Goal: Task Accomplishment & Management: Use online tool/utility

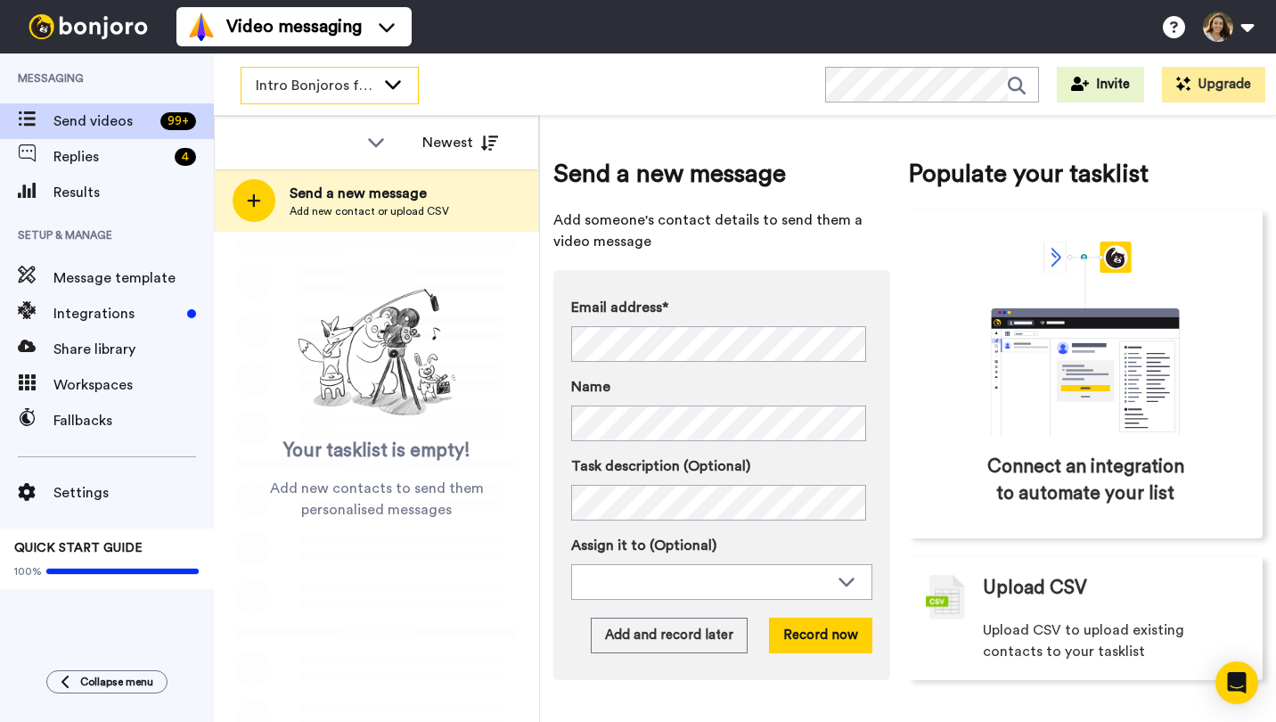
click at [338, 79] on span "Intro Bonjoros for NTXGD" at bounding box center [315, 85] width 119 height 21
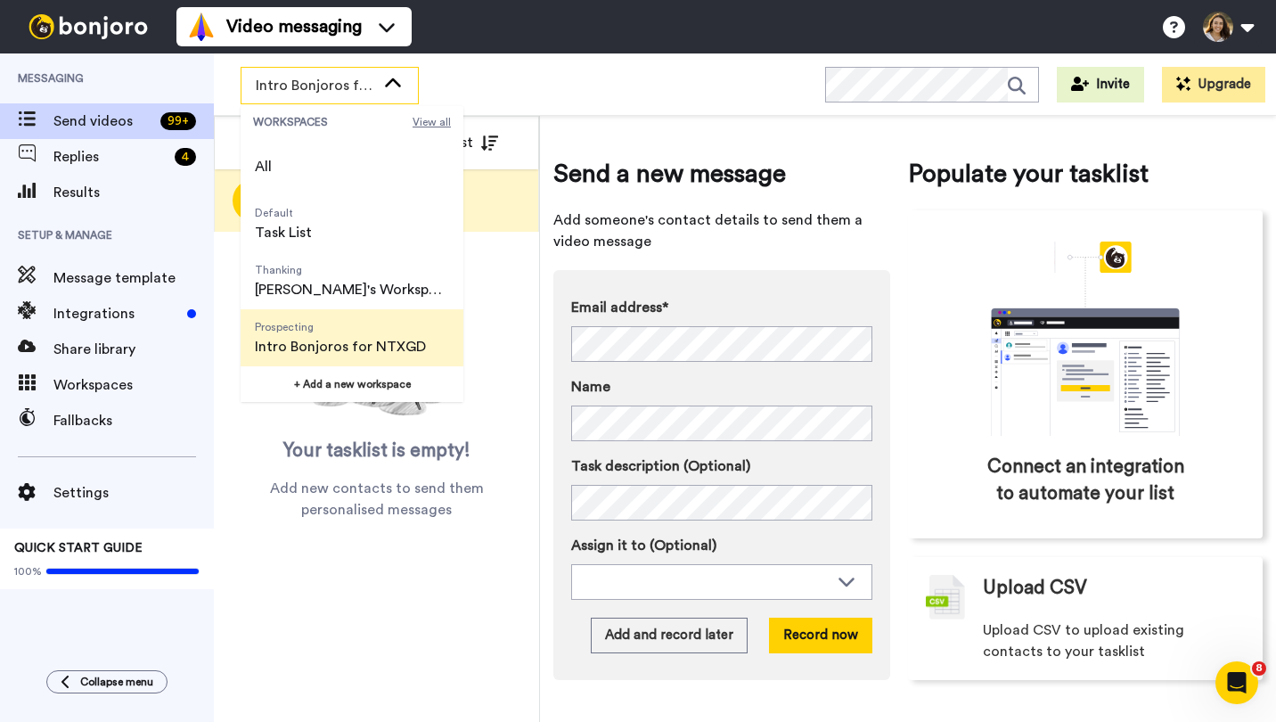
click at [428, 117] on span "View all" at bounding box center [431, 122] width 38 height 14
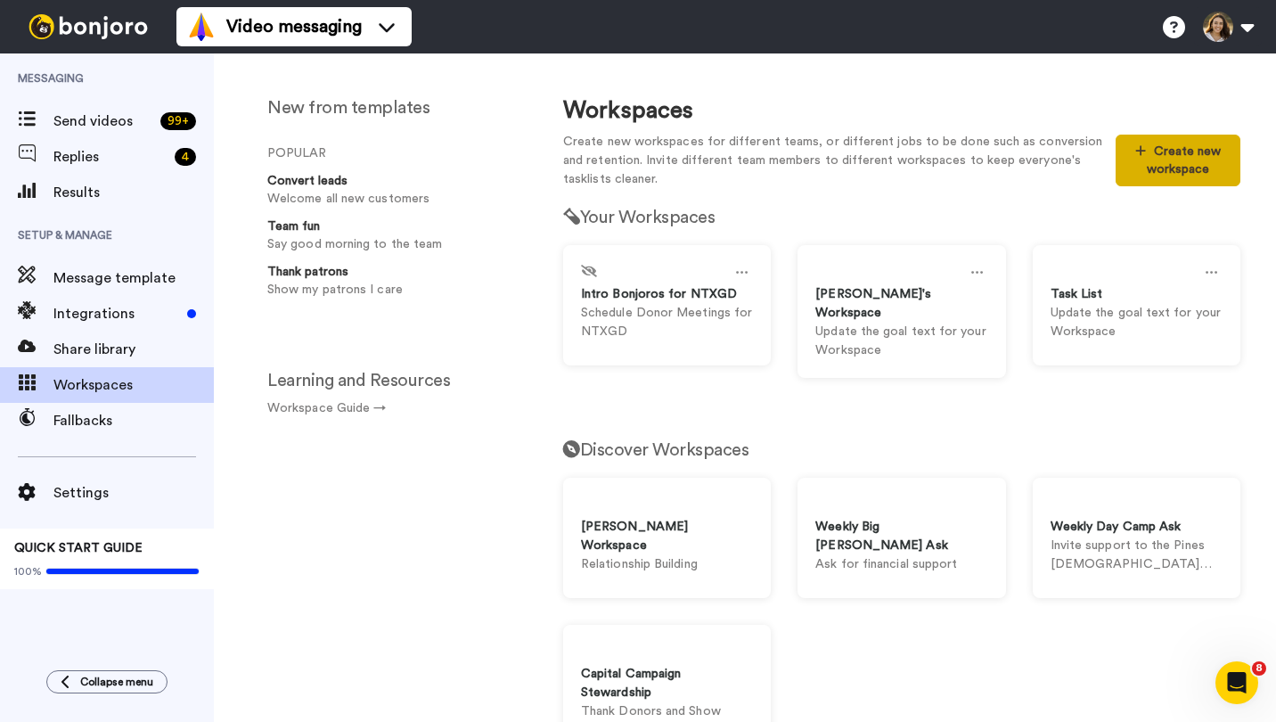
click at [1180, 168] on button "Create new workspace" at bounding box center [1177, 161] width 125 height 52
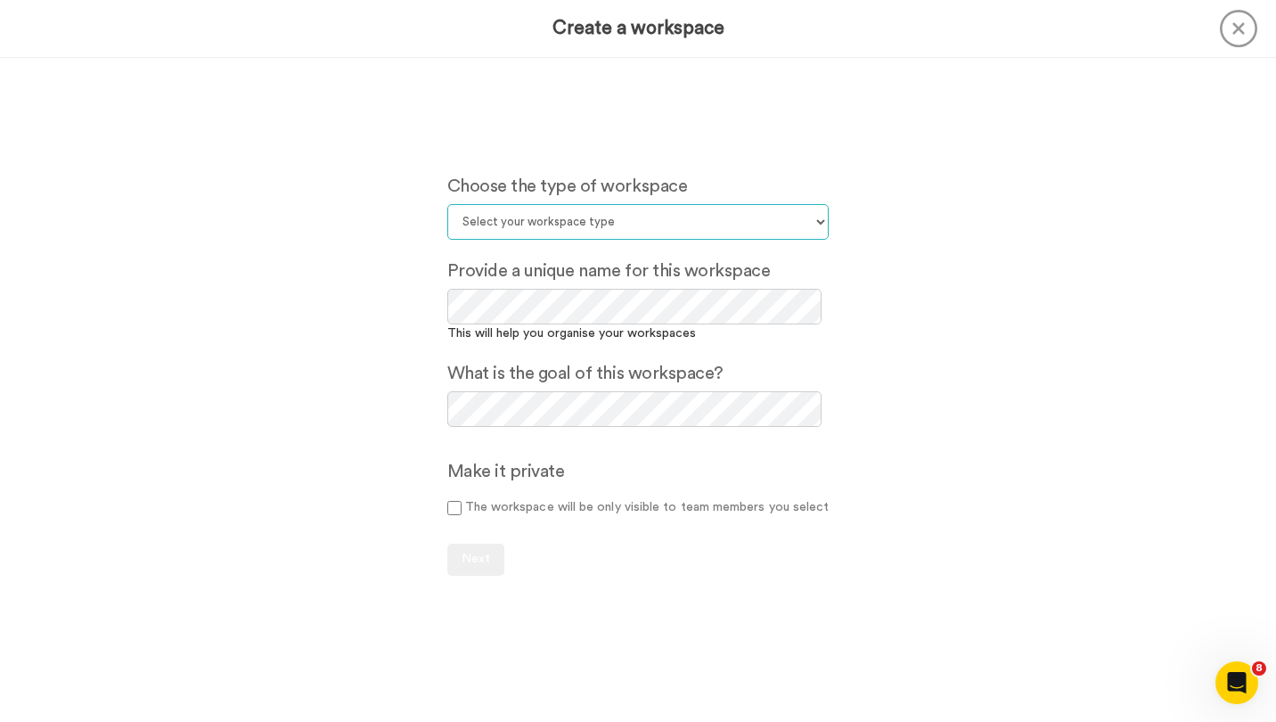
click at [614, 215] on select "Select your workspace type Default Onboarding Activation Retention Team updates…" at bounding box center [638, 222] width 382 height 36
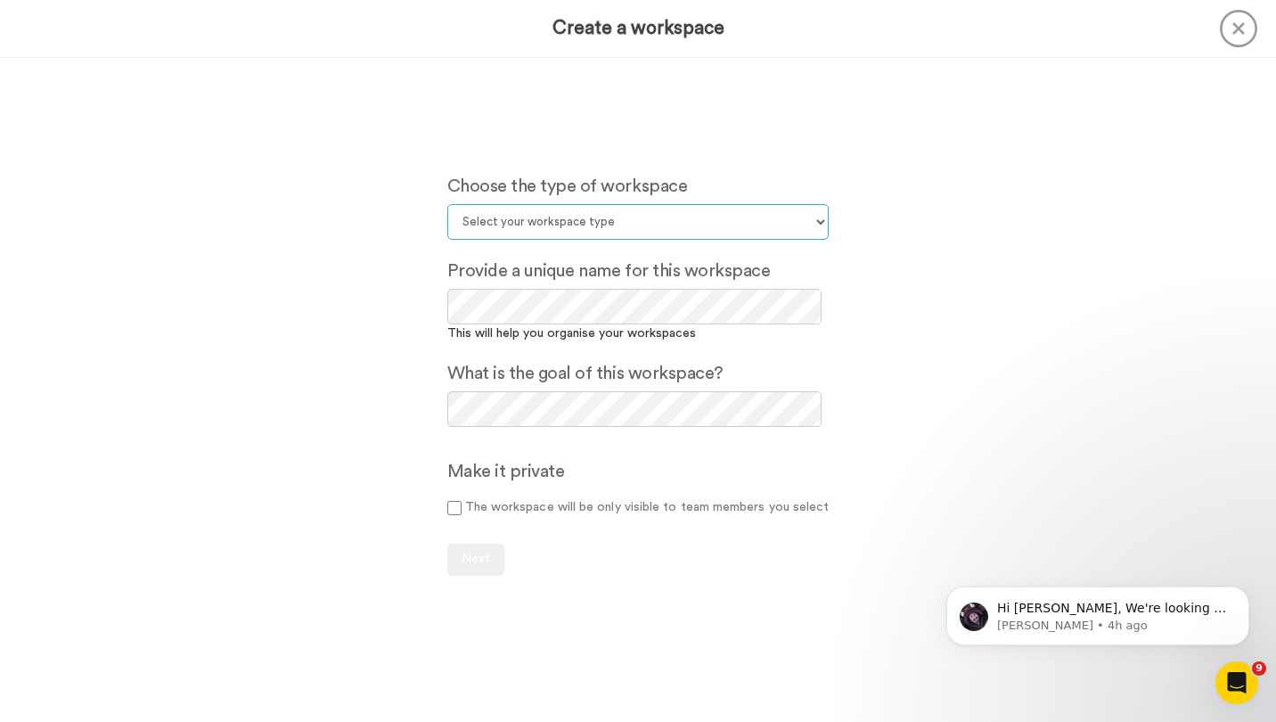
select select "Other"
click at [447, 204] on select "Select your workspace type Default Onboarding Activation Retention Team updates…" at bounding box center [638, 222] width 382 height 36
click at [484, 511] on label "The workspace will be only visible to team members you select" at bounding box center [638, 507] width 382 height 19
click at [479, 573] on button "Next" at bounding box center [475, 559] width 57 height 32
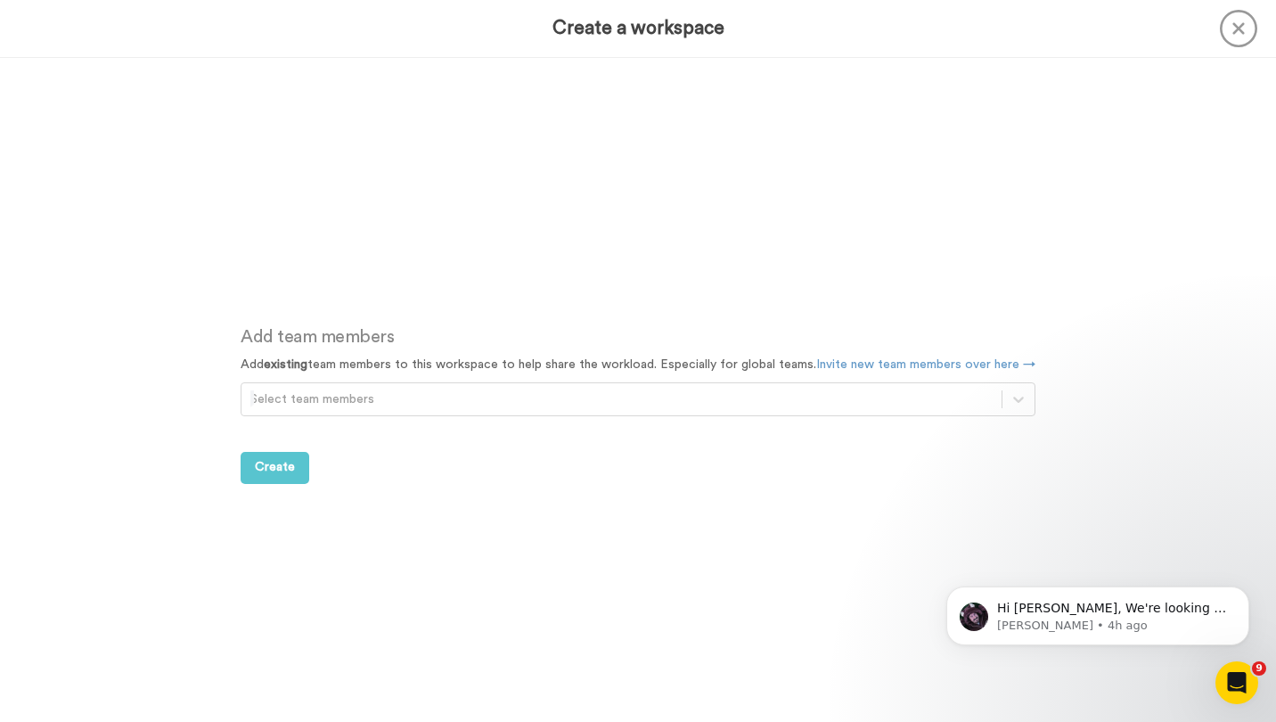
scroll to position [664, 0]
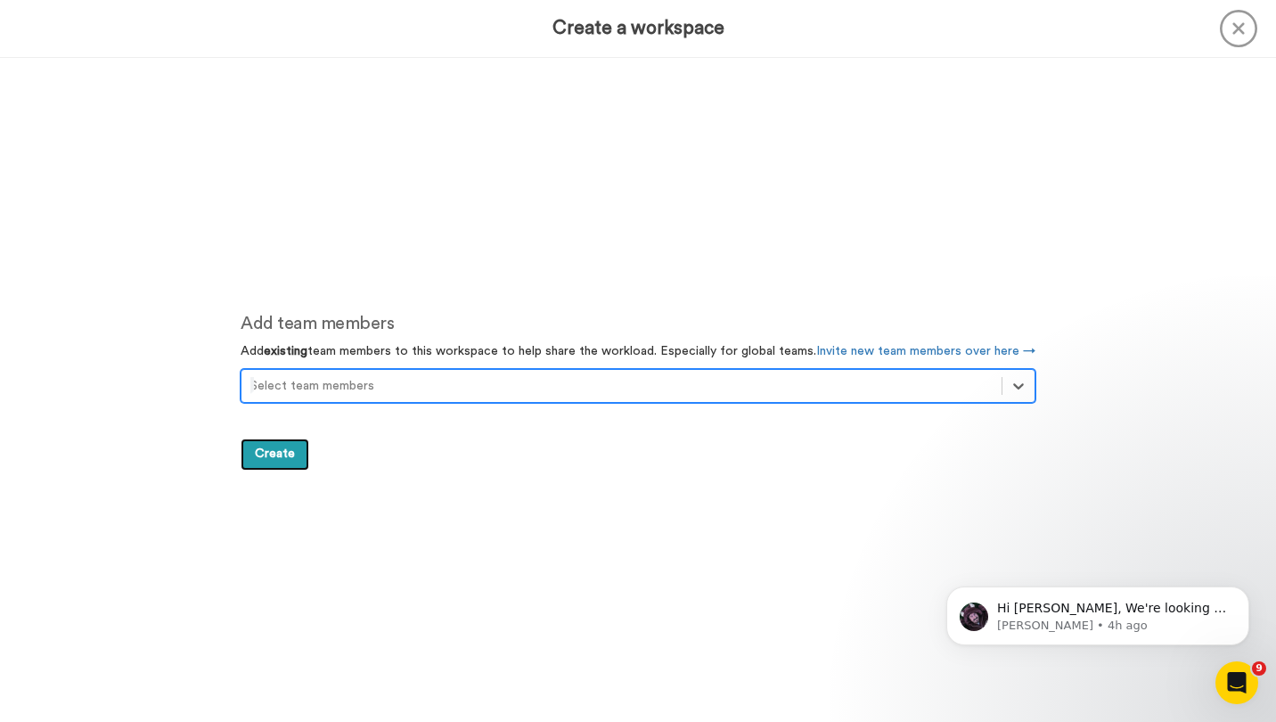
click at [288, 449] on span "Create" at bounding box center [275, 453] width 40 height 12
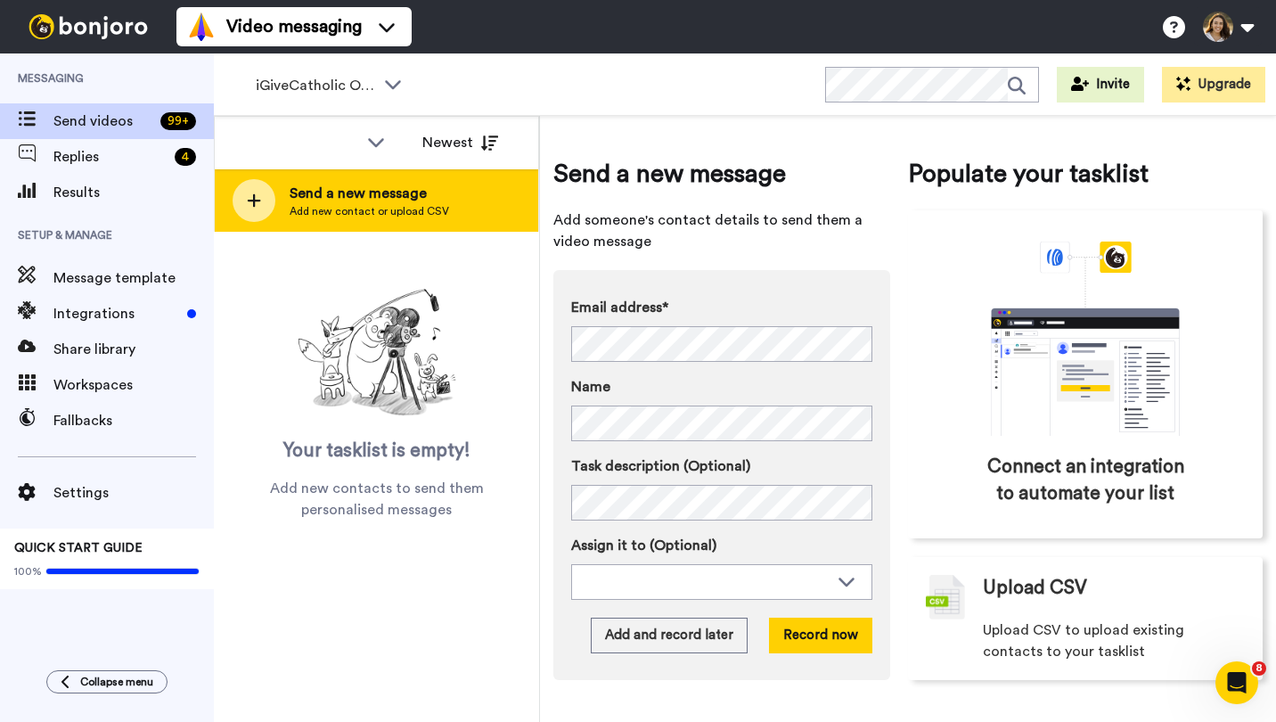
click at [447, 190] on div "Send a new message Add new contact or upload CSV" at bounding box center [376, 200] width 323 height 62
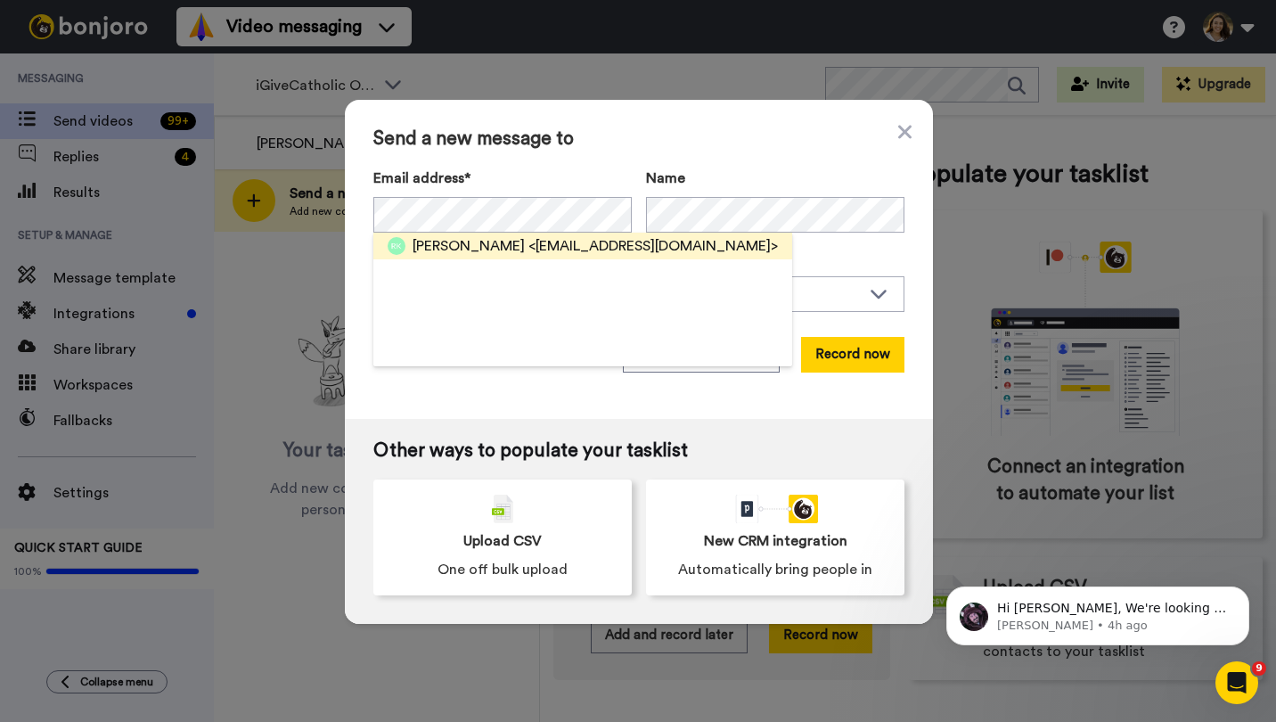
click at [473, 242] on span "[PERSON_NAME]" at bounding box center [468, 245] width 112 height 21
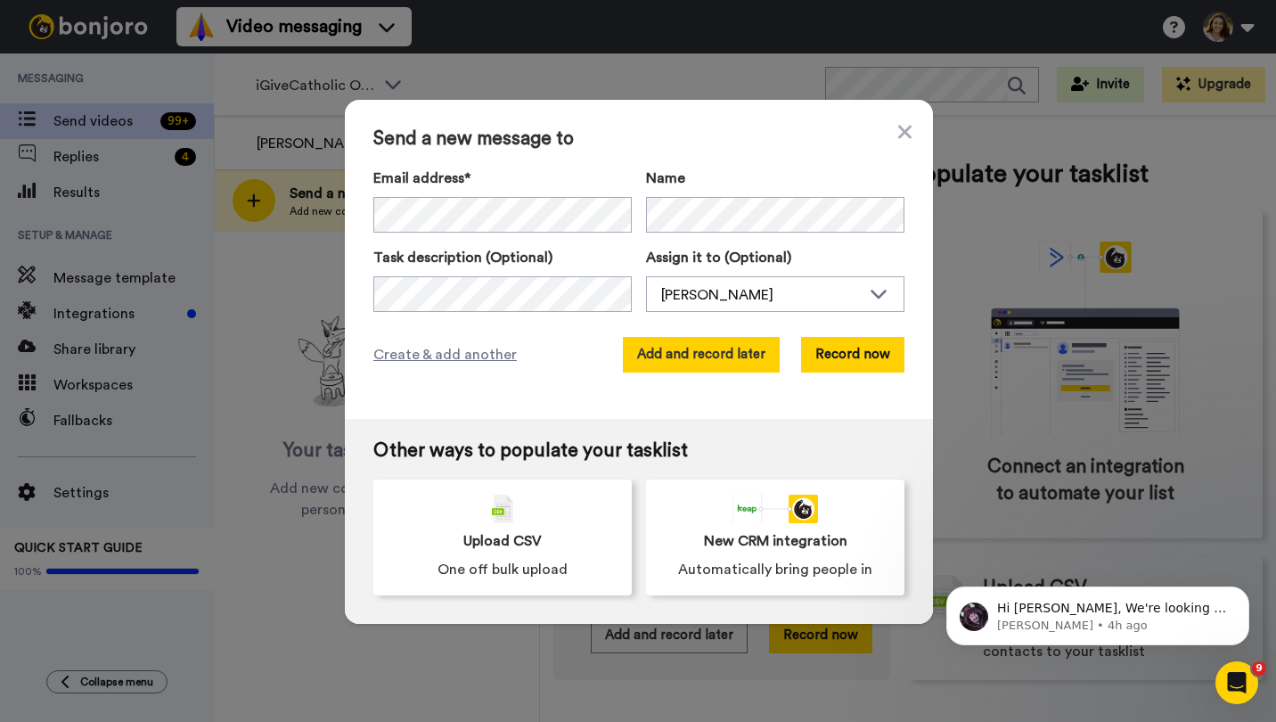
click at [699, 355] on button "Add and record later" at bounding box center [701, 355] width 157 height 36
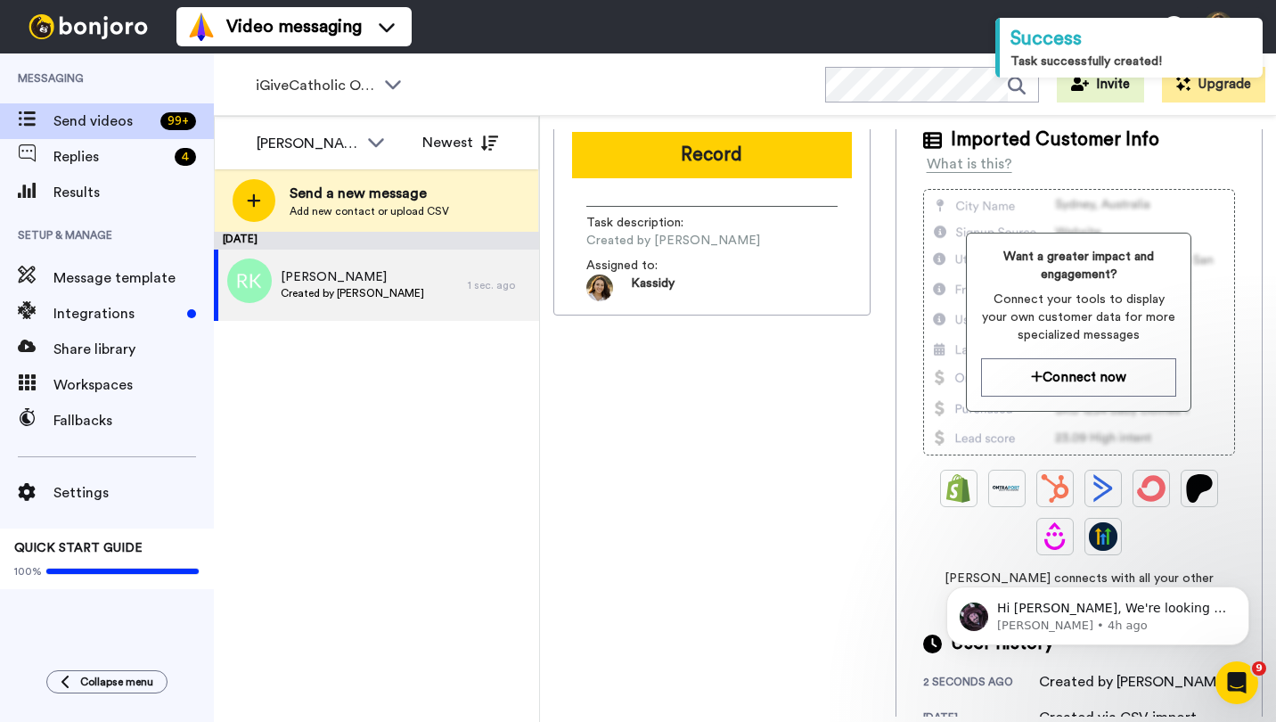
scroll to position [137, 0]
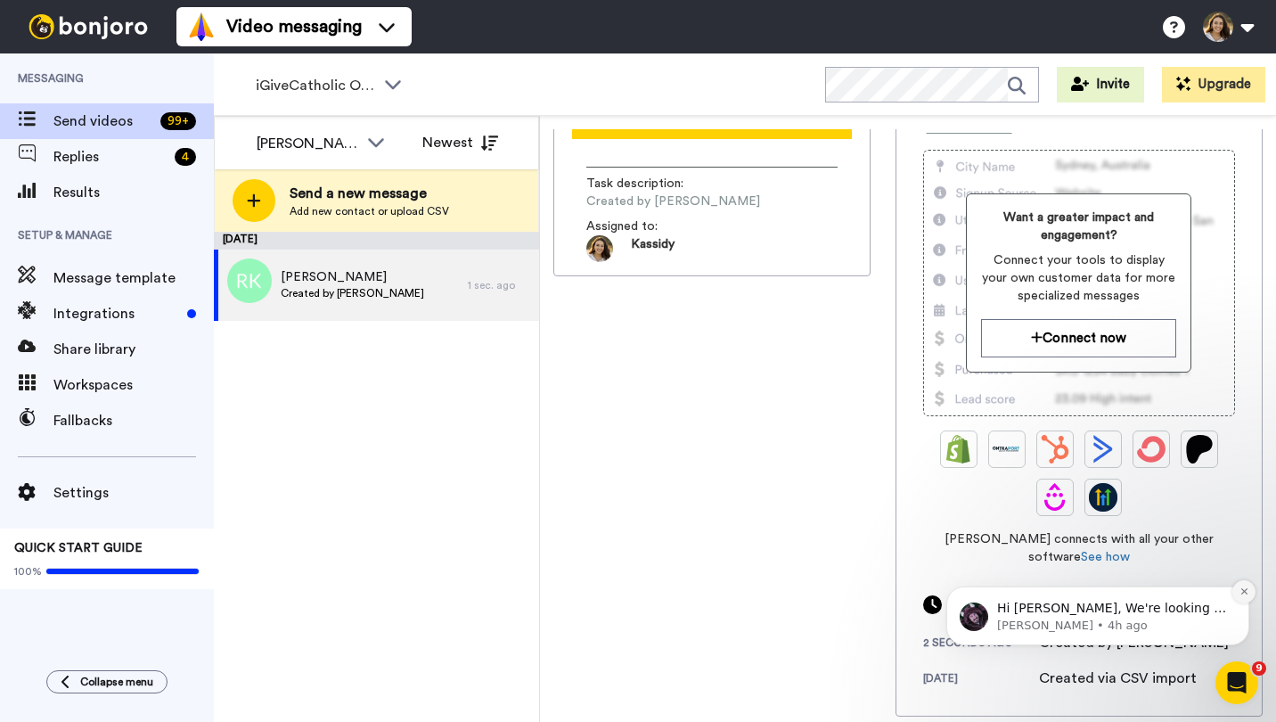
click at [1243, 592] on icon "Dismiss notification" at bounding box center [1243, 591] width 6 height 6
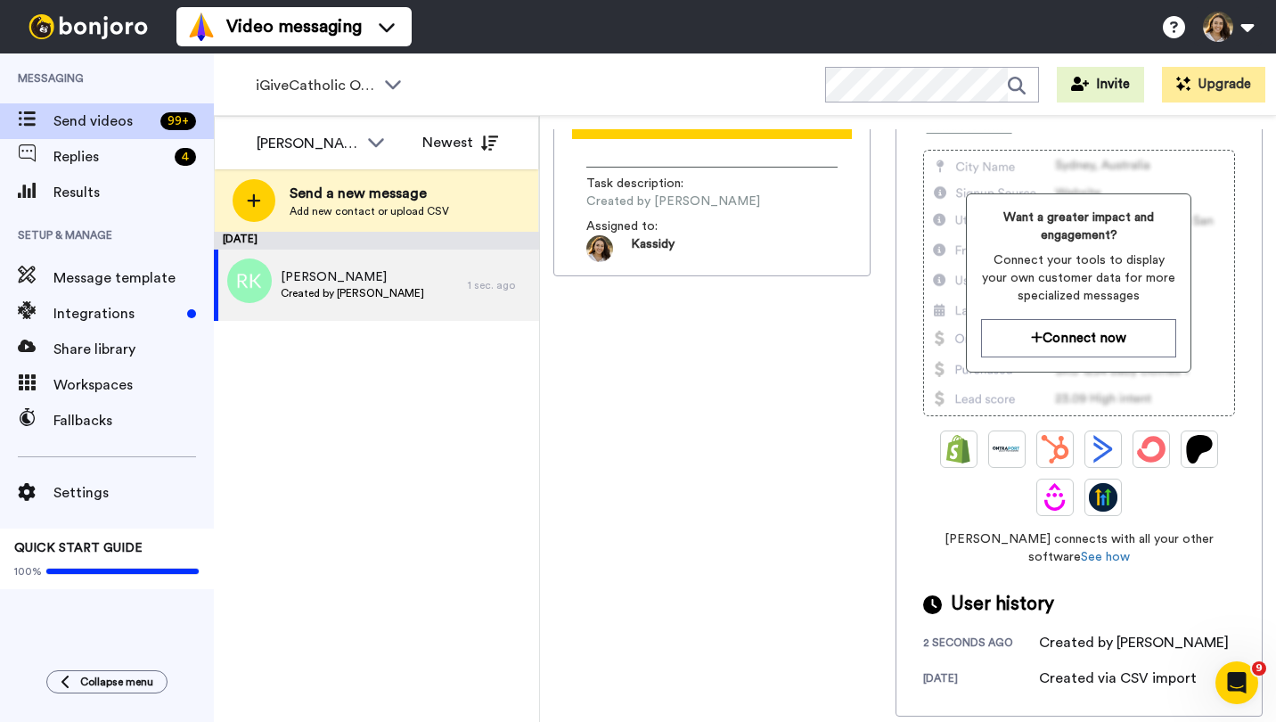
click at [1060, 675] on div "Created via CSV import" at bounding box center [1118, 677] width 158 height 21
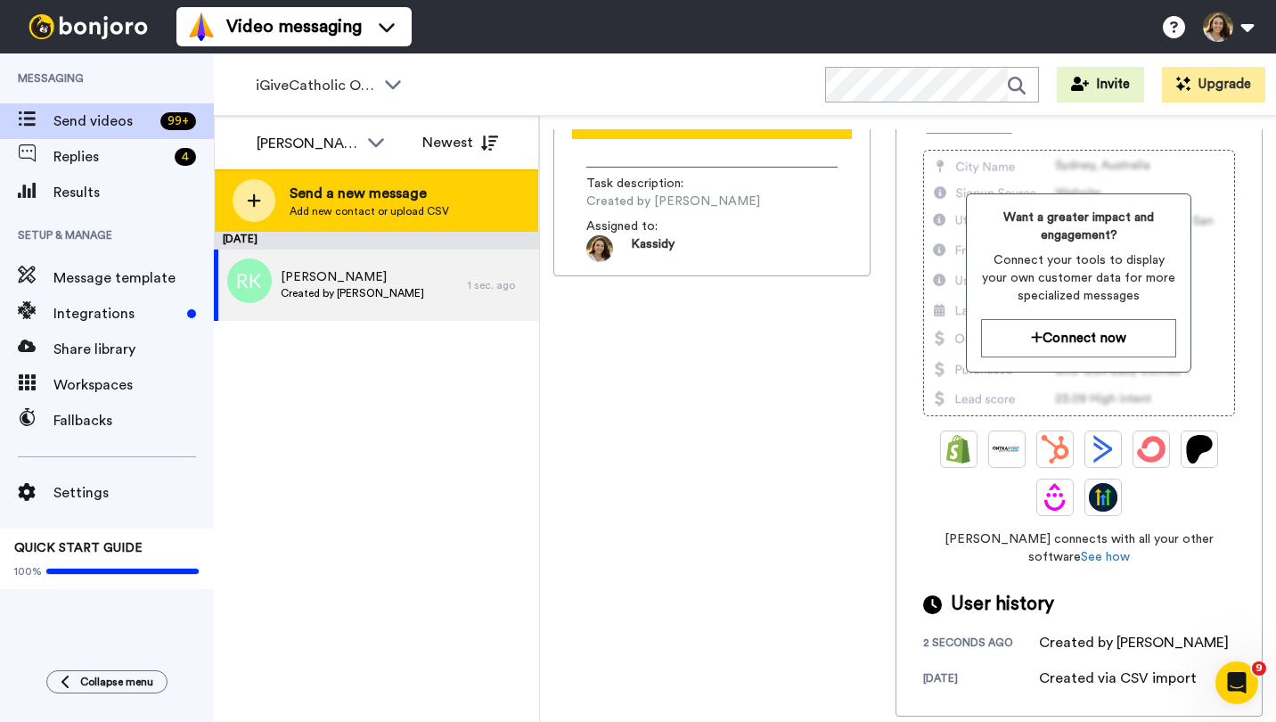
click at [373, 197] on span "Send a new message" at bounding box center [369, 193] width 159 height 21
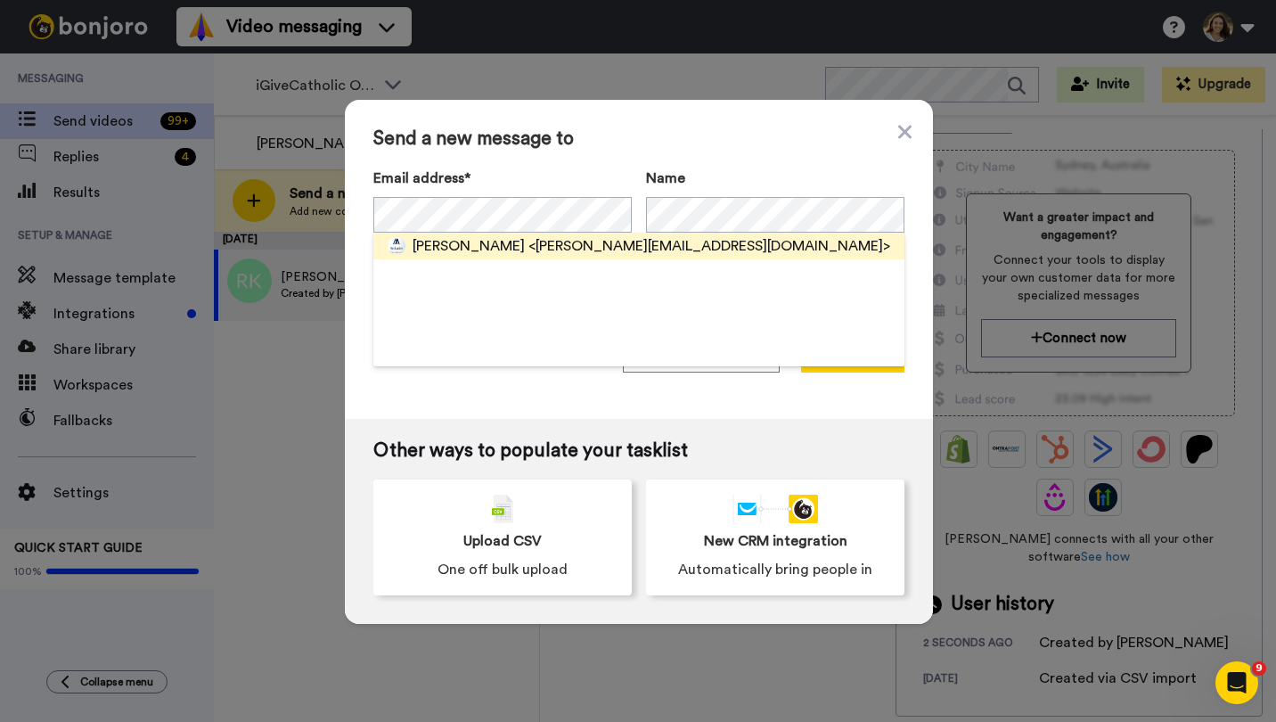
click at [485, 233] on div "[PERSON_NAME] <[PERSON_NAME][EMAIL_ADDRESS][DOMAIN_NAME]>" at bounding box center [638, 246] width 531 height 27
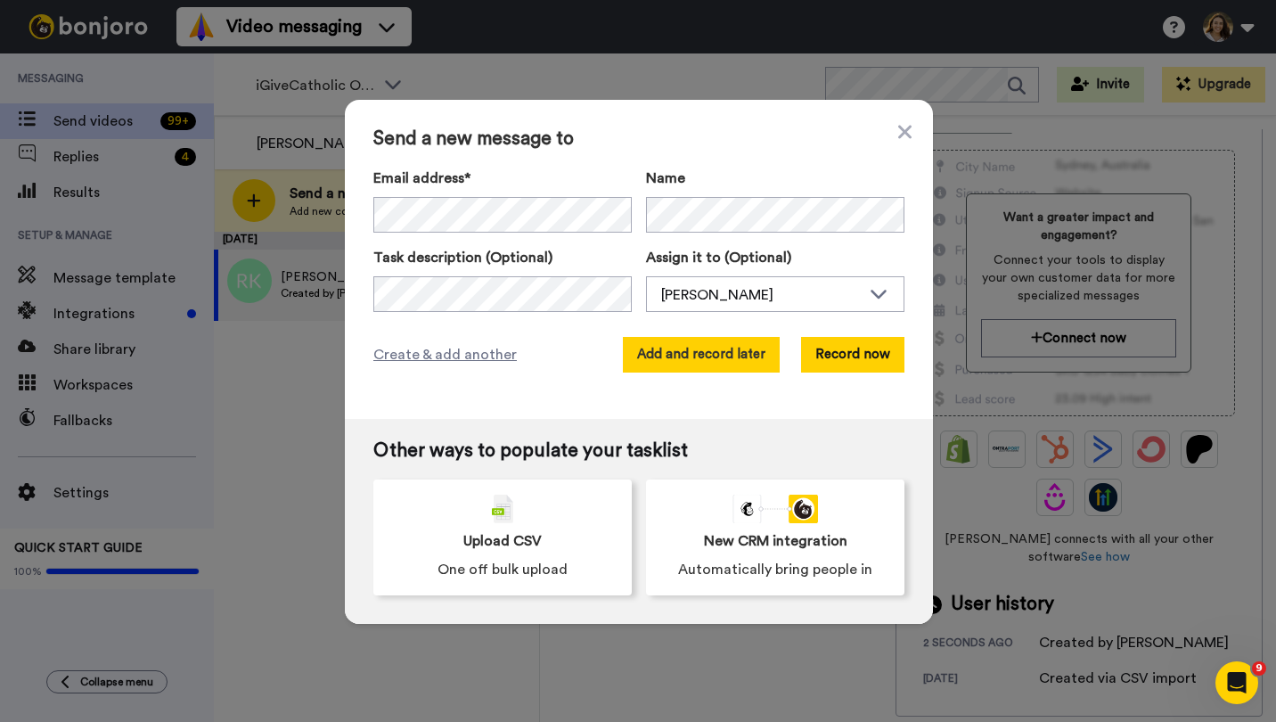
click at [751, 371] on button "Add and record later" at bounding box center [701, 355] width 157 height 36
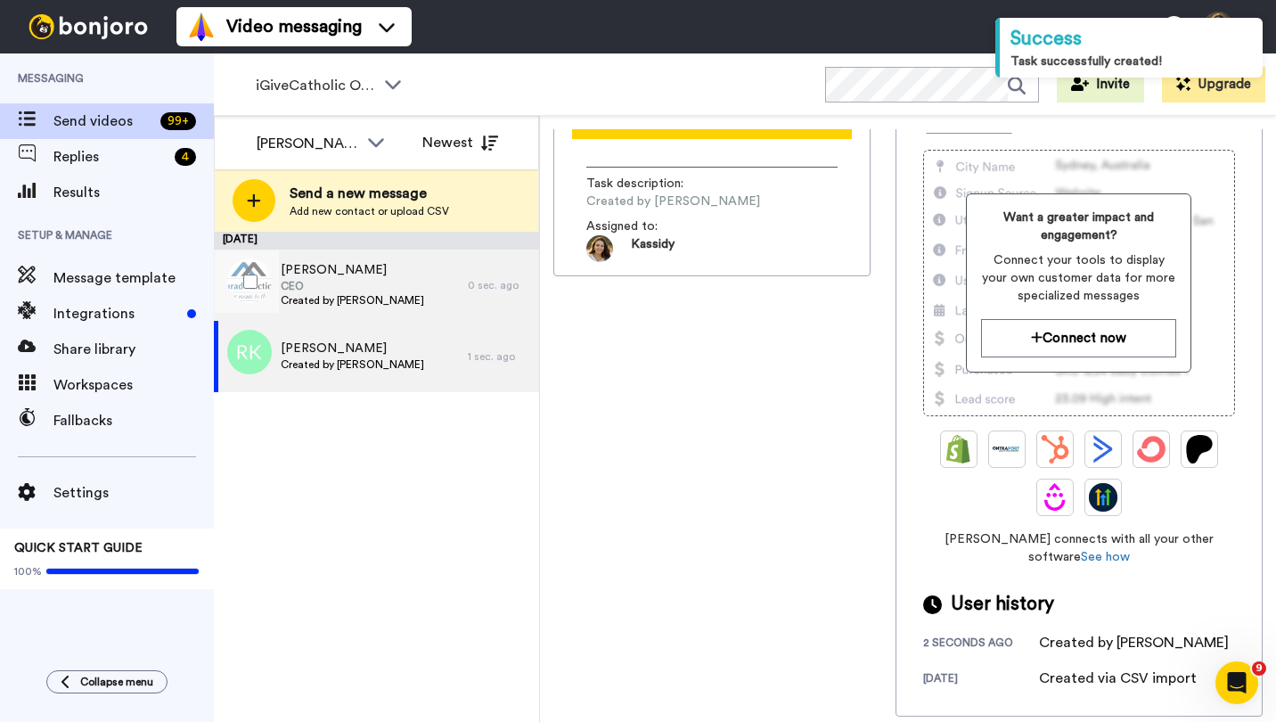
click at [463, 306] on div "[PERSON_NAME] CEO Created by [PERSON_NAME]" at bounding box center [341, 284] width 254 height 71
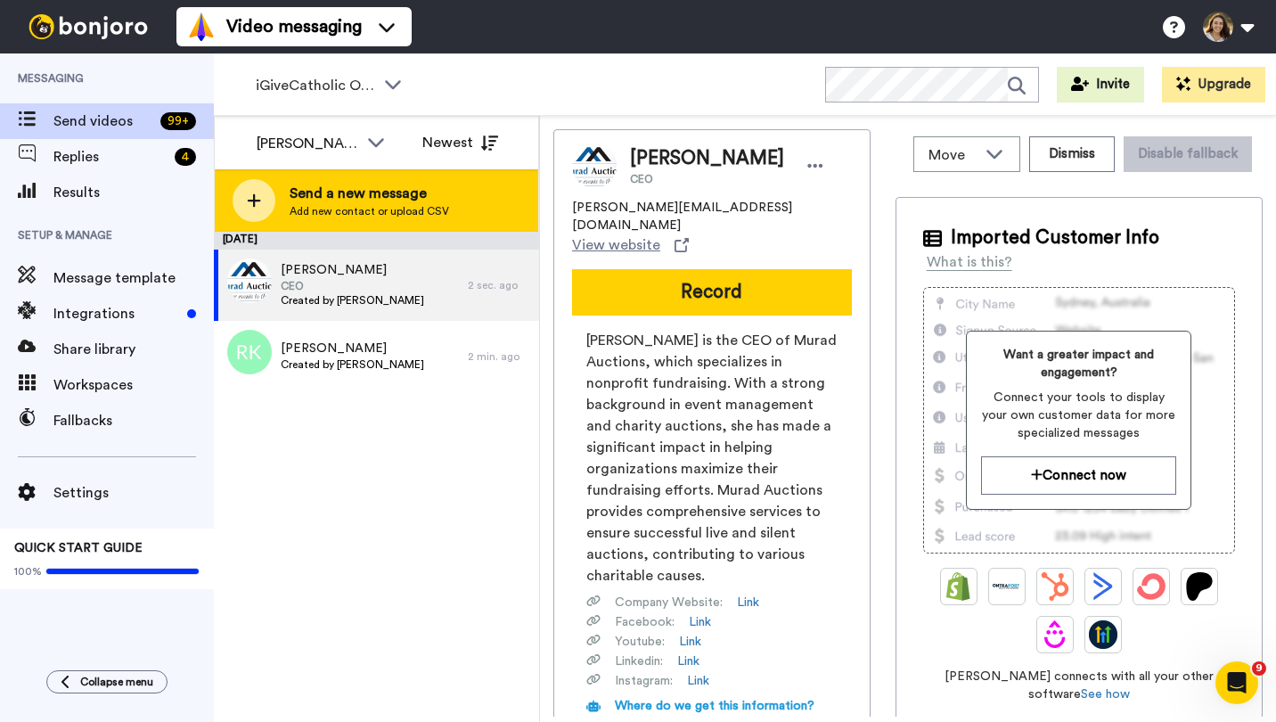
click at [304, 182] on div "Send a new message Add new contact or upload CSV" at bounding box center [376, 200] width 323 height 62
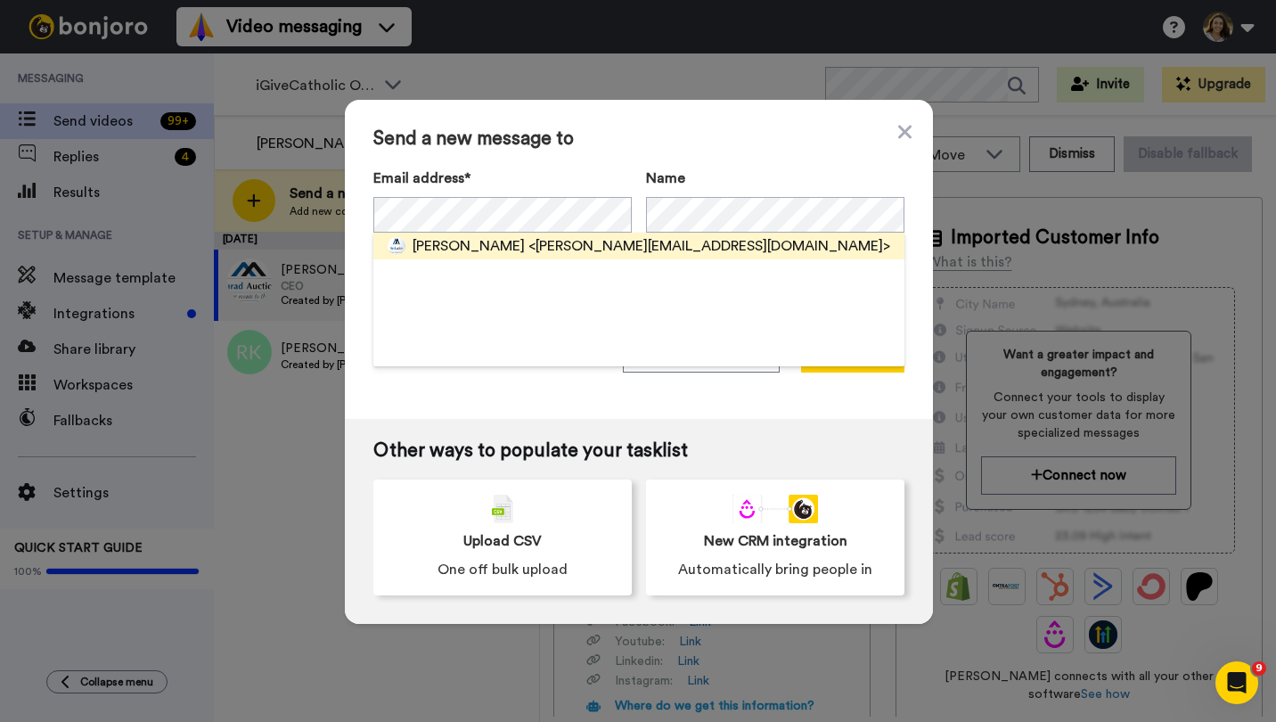
click at [454, 240] on span "[PERSON_NAME]" at bounding box center [468, 245] width 112 height 21
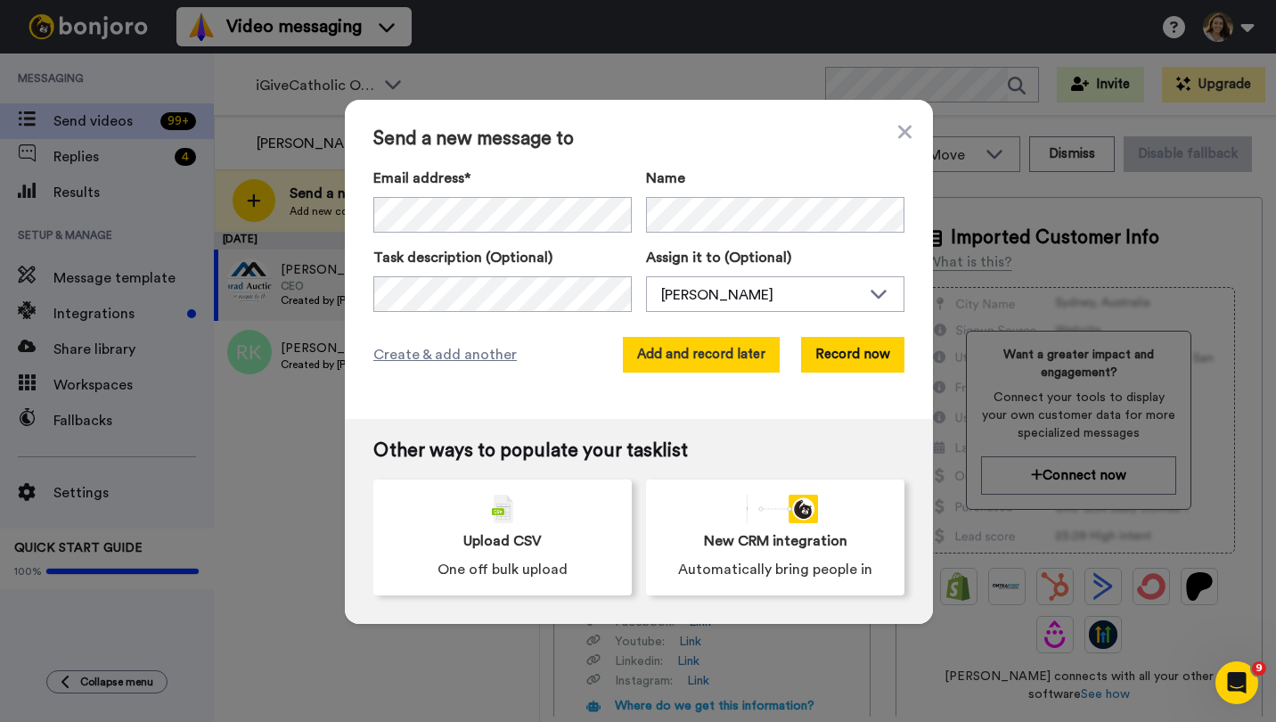
click at [713, 347] on button "Add and record later" at bounding box center [701, 355] width 157 height 36
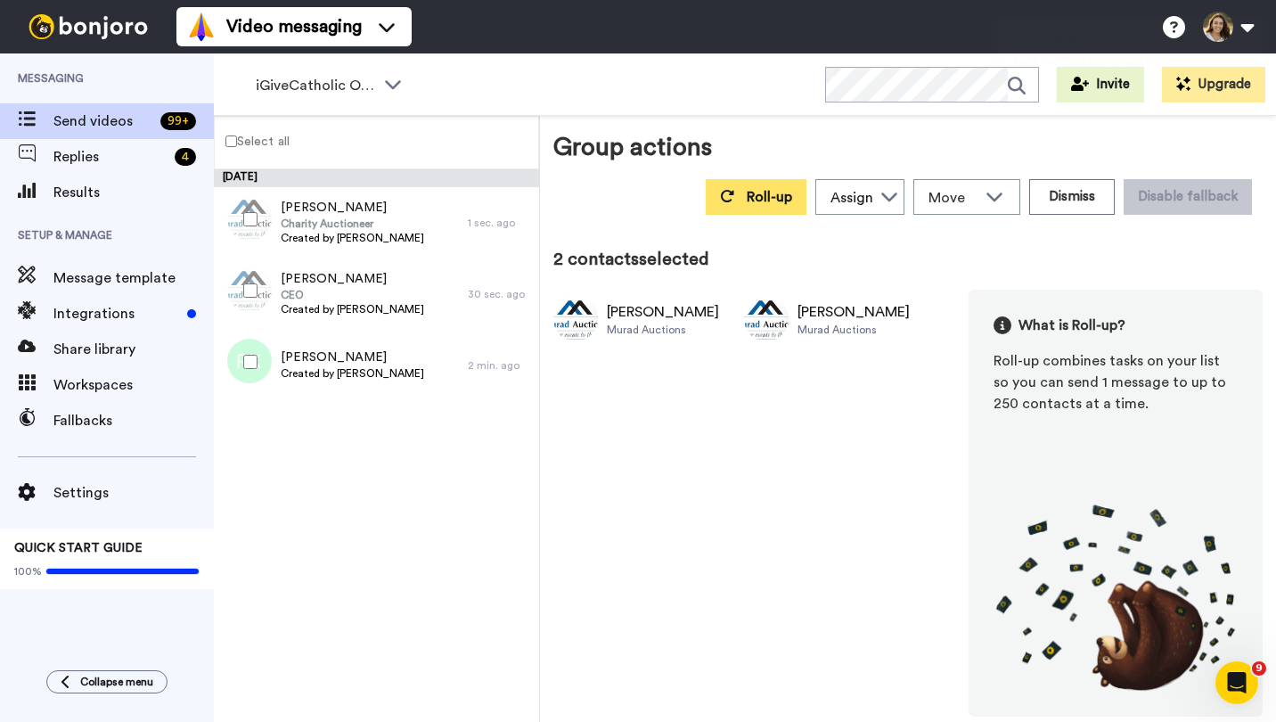
click at [796, 234] on div "Group actions Roll-up Assign [PERSON_NAME] [PERSON_NAME] [PERSON_NAME] Move WOR…" at bounding box center [907, 422] width 709 height 587
click at [779, 203] on span "Roll-up" at bounding box center [769, 197] width 45 height 14
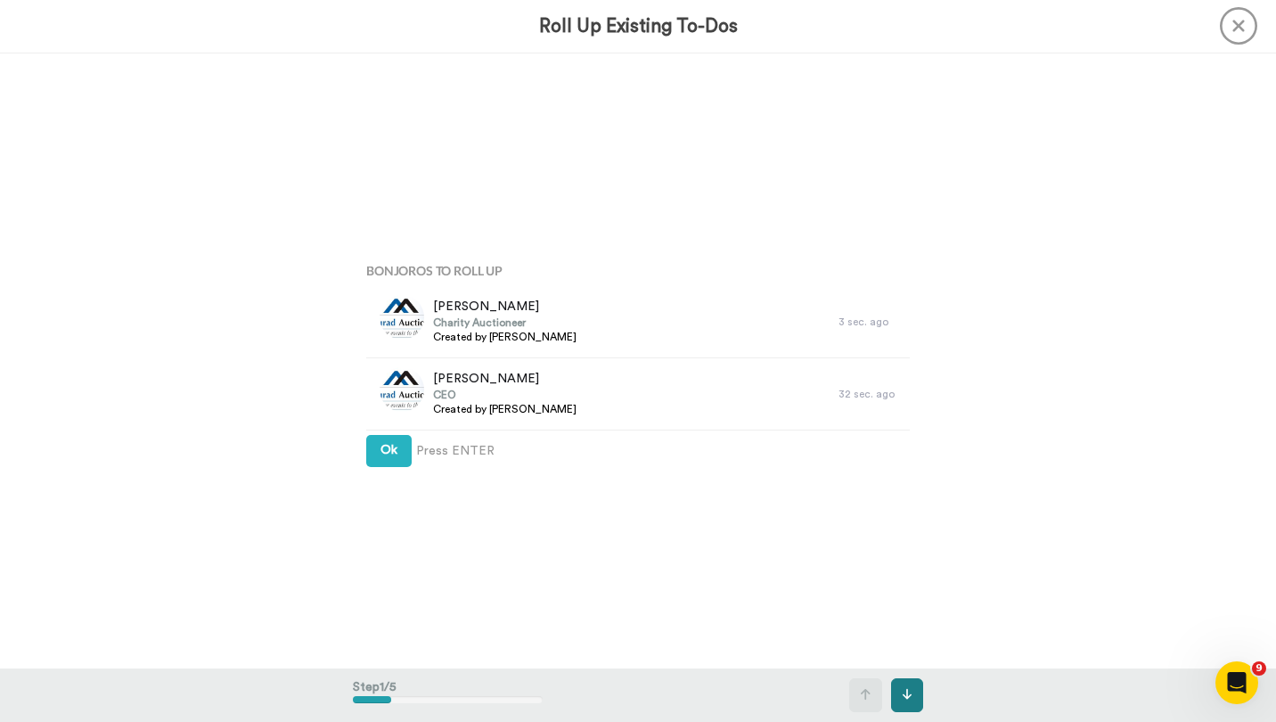
click at [915, 702] on button at bounding box center [907, 695] width 33 height 34
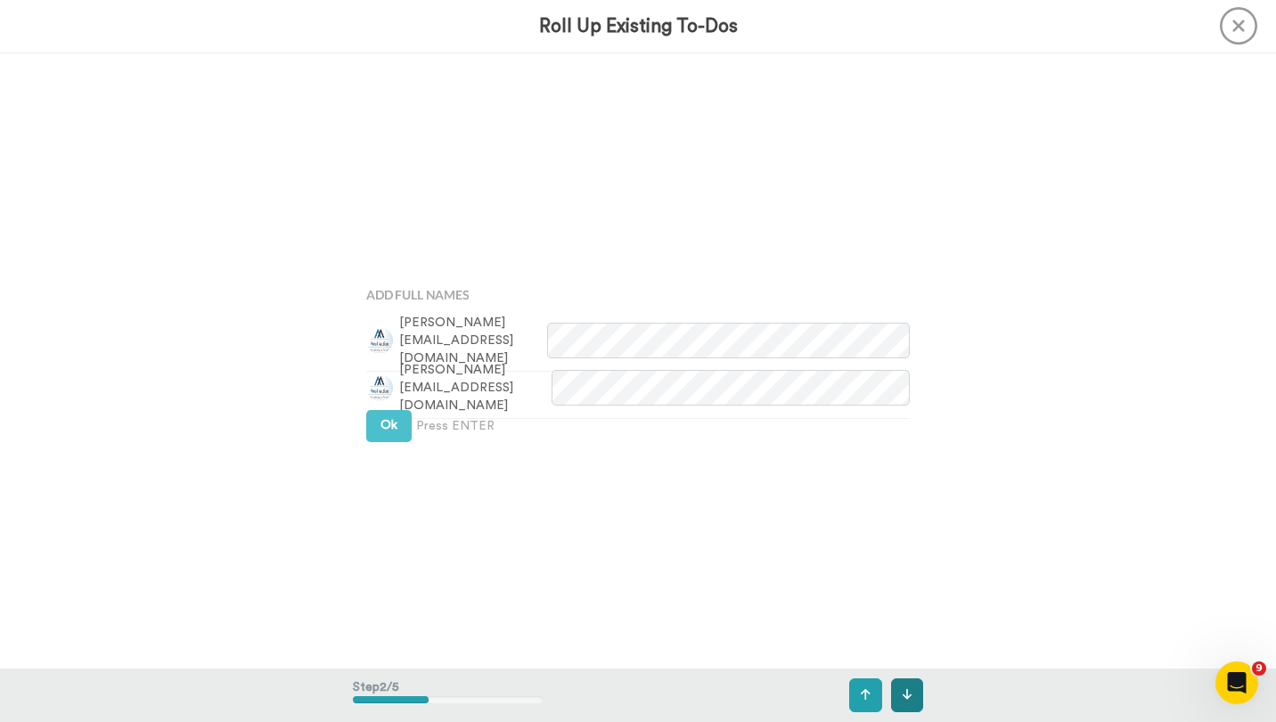
click at [915, 702] on button at bounding box center [907, 695] width 33 height 34
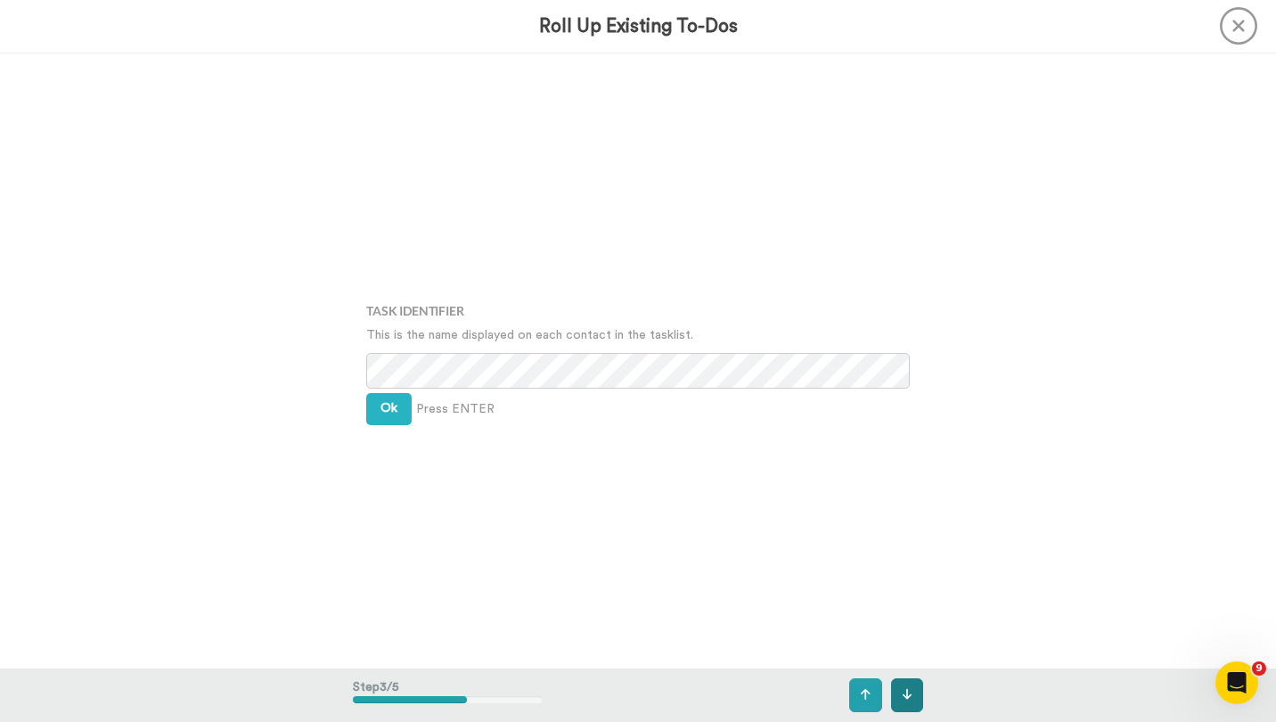
click at [915, 702] on button at bounding box center [907, 695] width 33 height 34
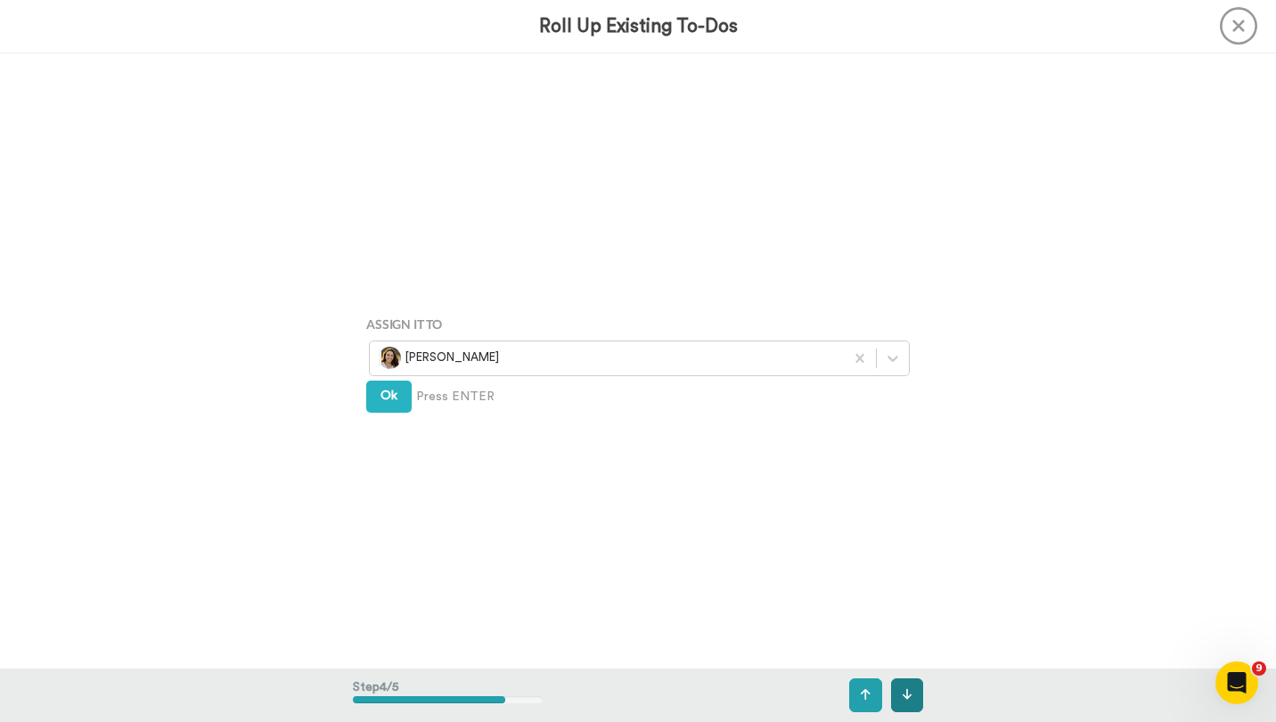
click at [915, 702] on button at bounding box center [907, 695] width 33 height 34
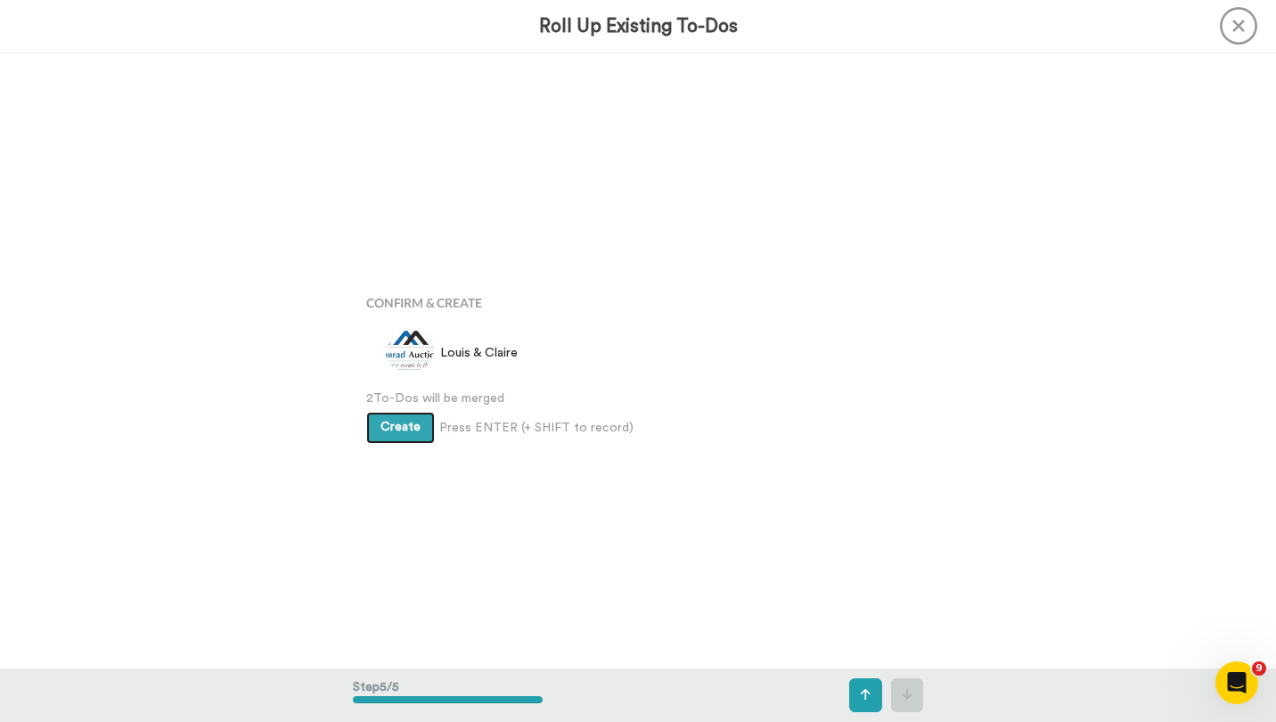
scroll to position [2460, 0]
click at [394, 417] on span "Create" at bounding box center [400, 422] width 40 height 12
